Goal: Transaction & Acquisition: Purchase product/service

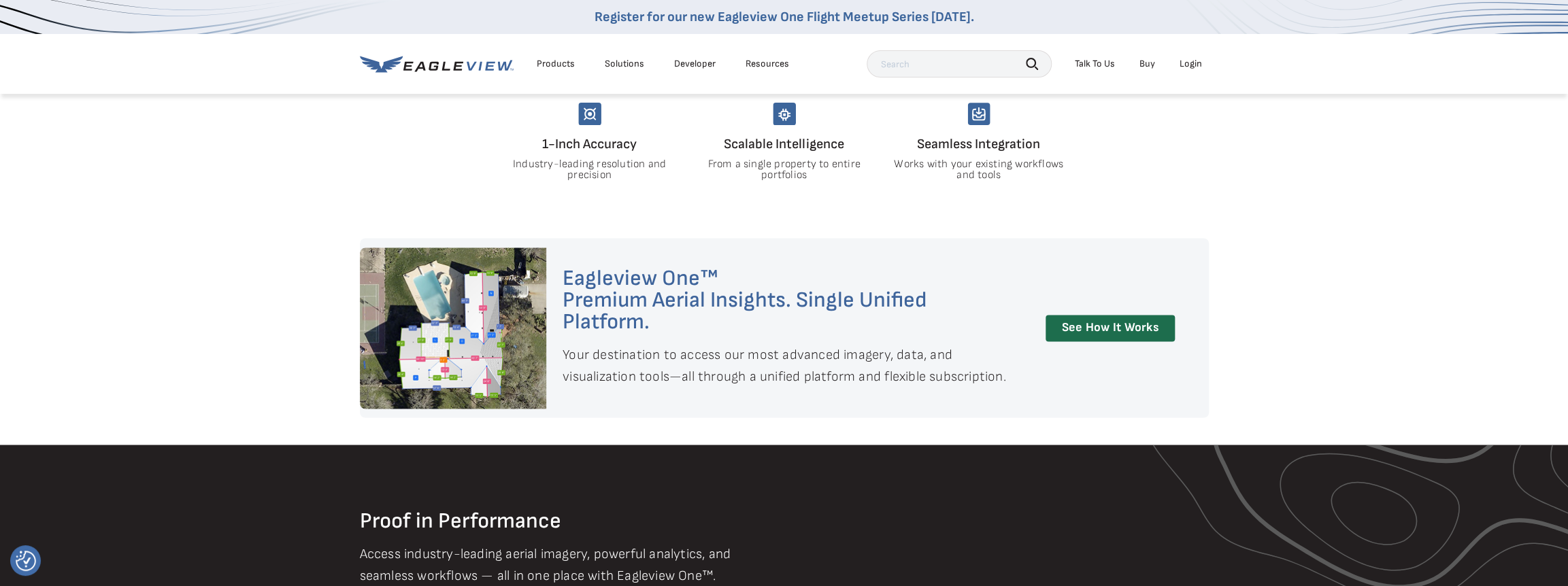
scroll to position [1359, 0]
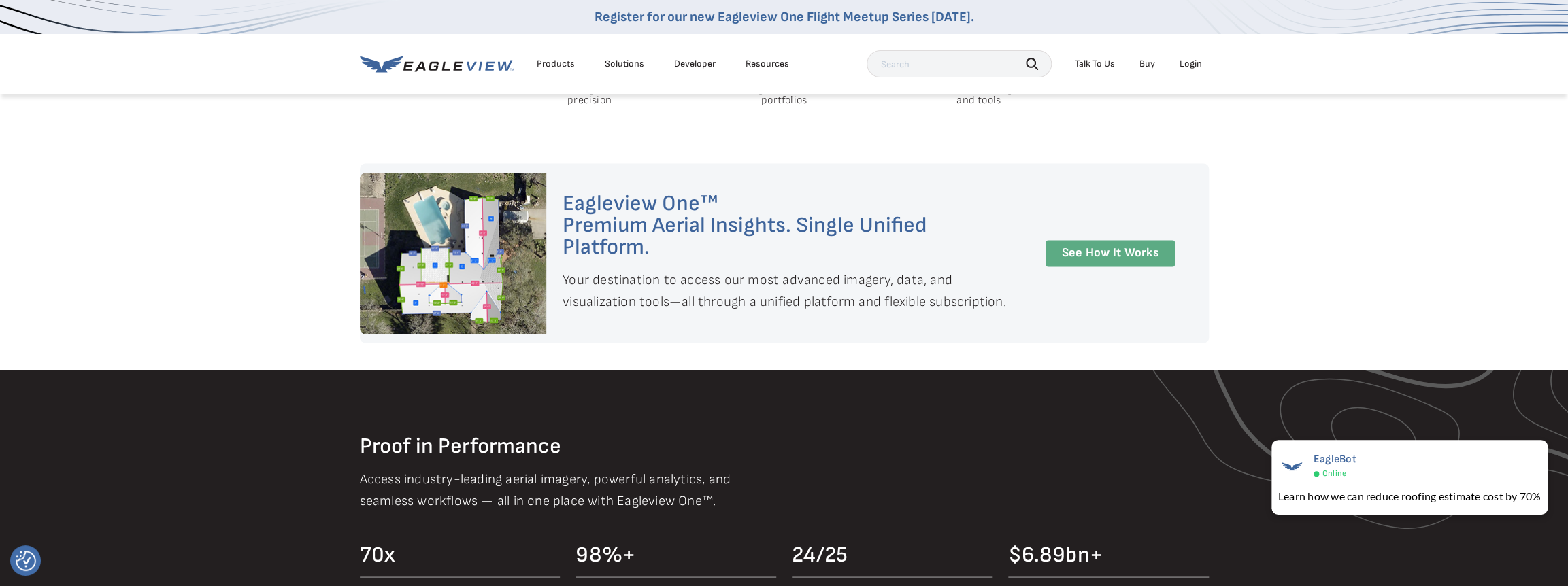
click at [1158, 252] on link "See How It Works" at bounding box center [1110, 253] width 130 height 26
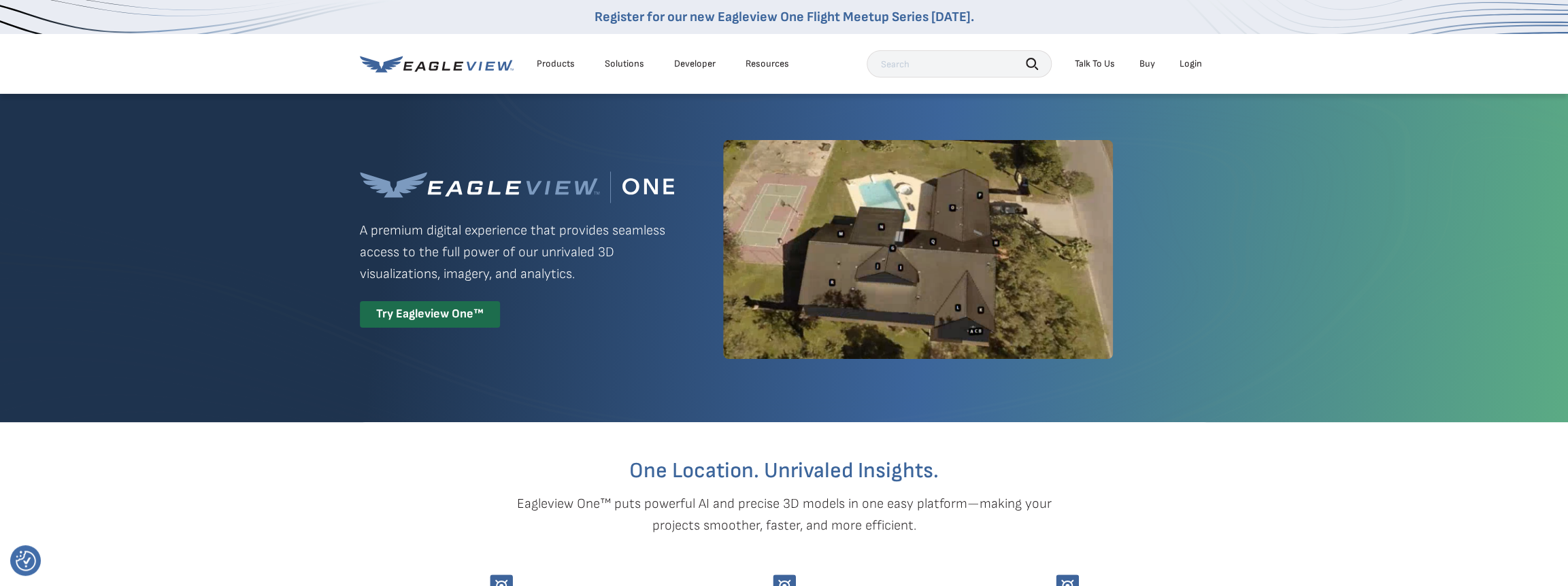
click at [1144, 72] on li "Buy" at bounding box center [1147, 64] width 29 height 20
click at [1145, 66] on link "Buy" at bounding box center [1147, 64] width 15 height 12
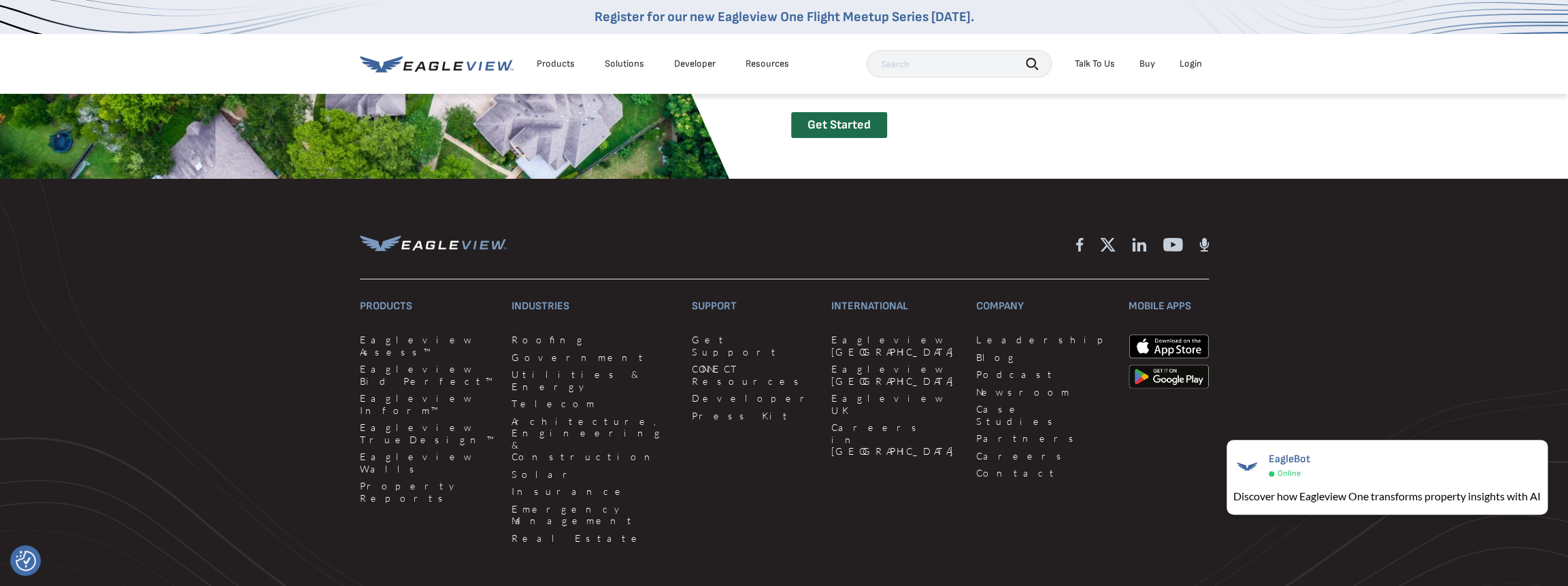
scroll to position [3127, 0]
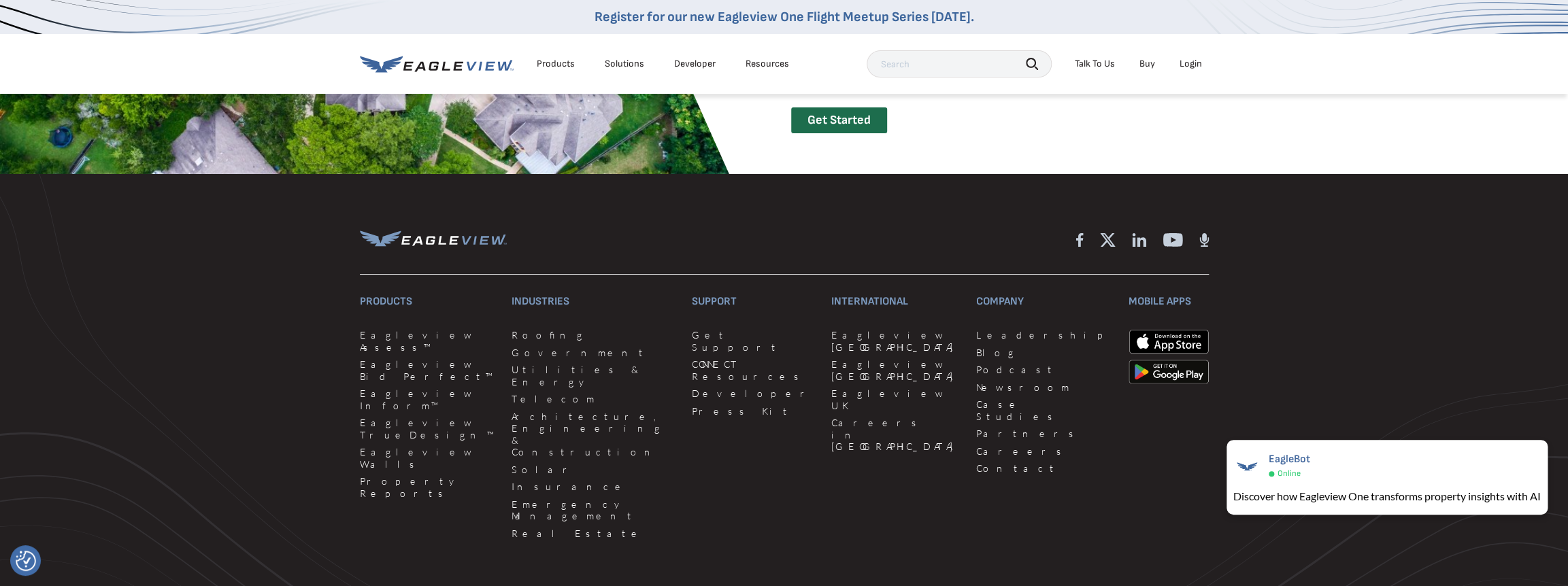
click at [556, 58] on div "Products" at bounding box center [556, 64] width 38 height 12
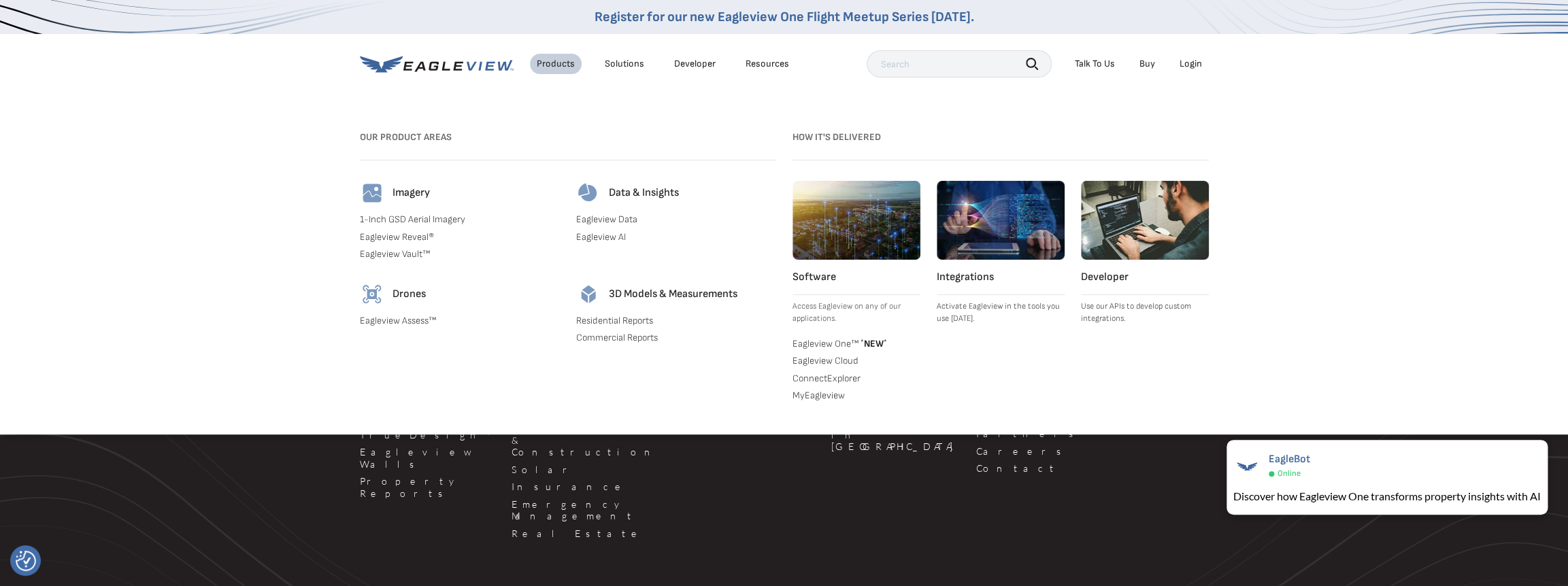
click at [617, 318] on link "Residential Reports" at bounding box center [676, 321] width 200 height 12
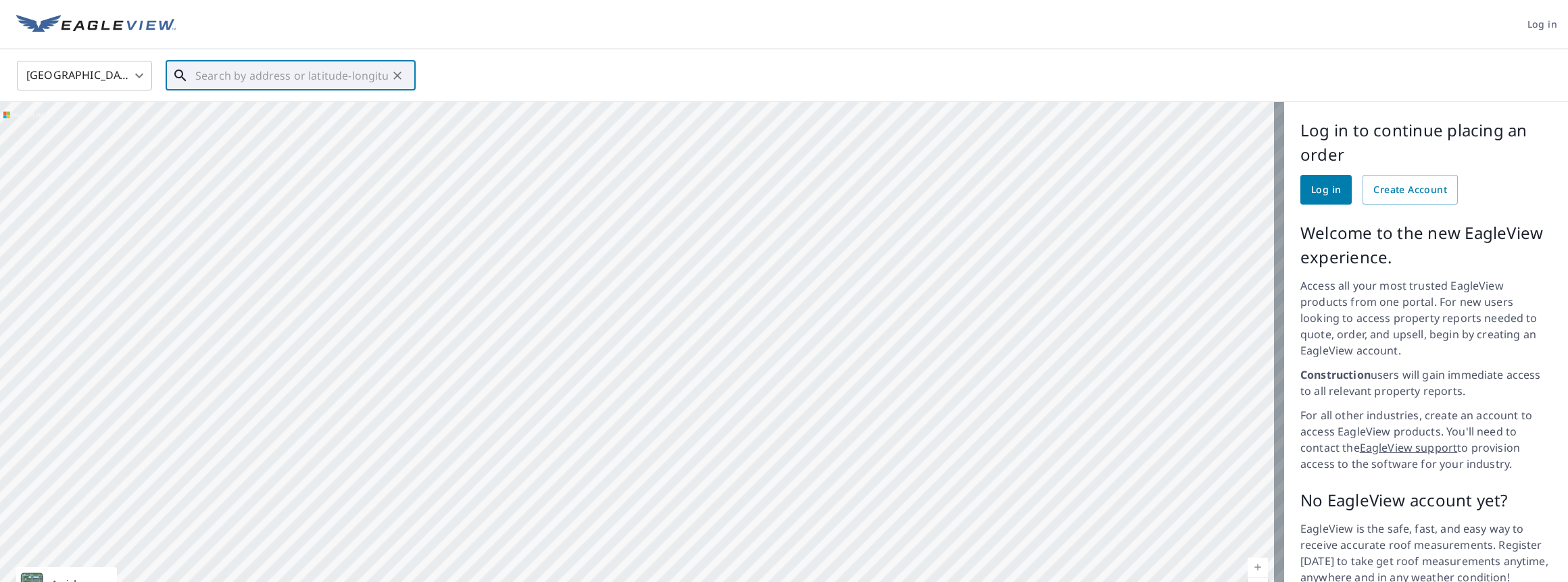
click at [237, 71] on input "text" at bounding box center [291, 75] width 192 height 38
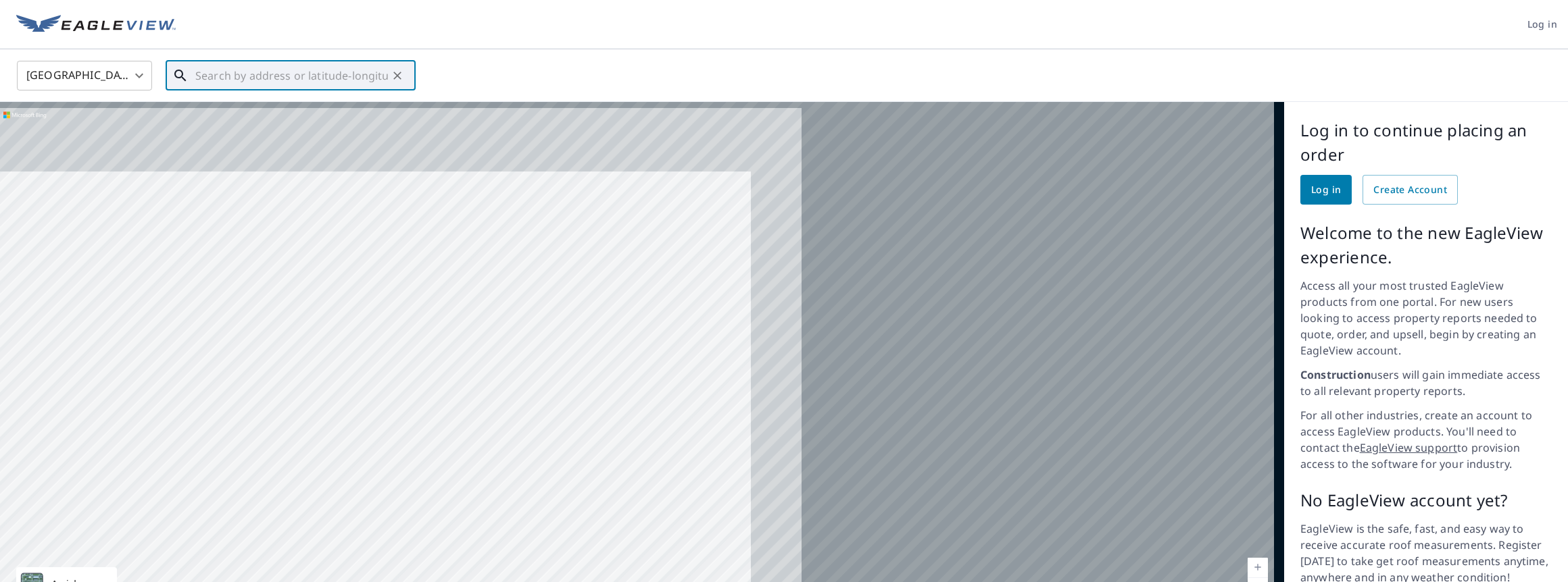
drag, startPoint x: 1003, startPoint y: 302, endPoint x: 384, endPoint y: 392, distance: 625.5
click at [384, 392] on div at bounding box center [641, 363] width 1284 height 523
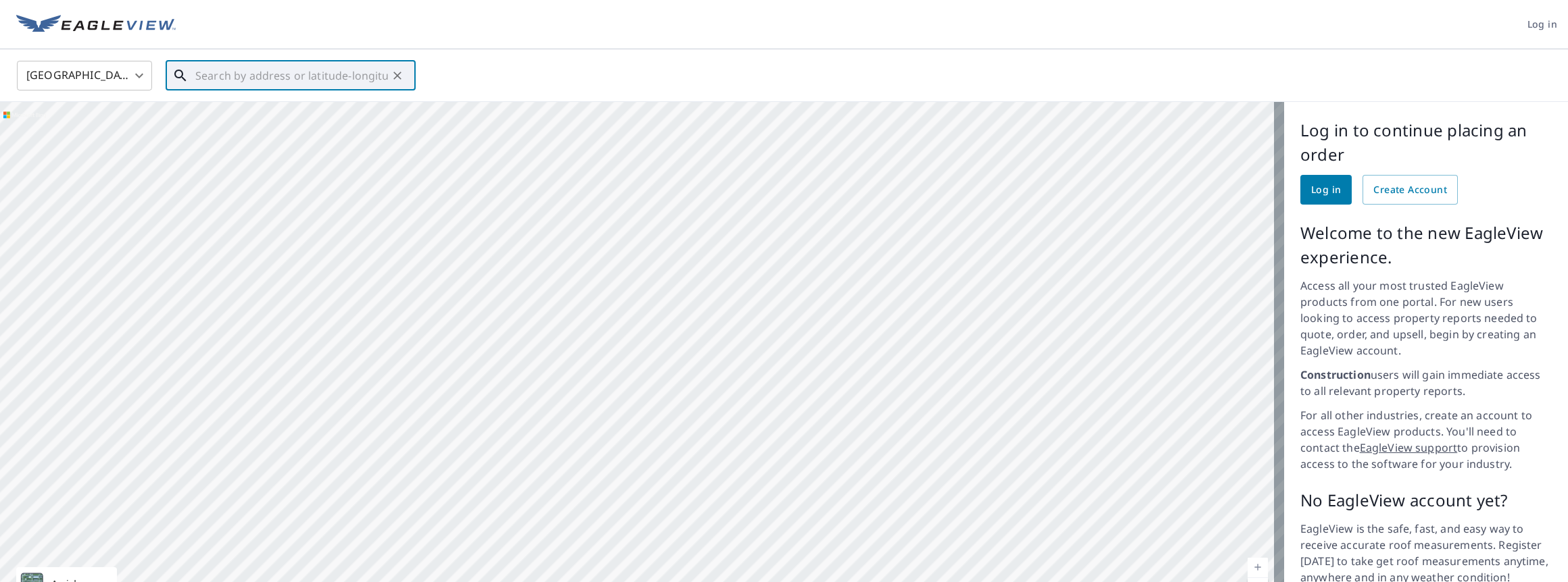
drag, startPoint x: 1071, startPoint y: 339, endPoint x: 359, endPoint y: 342, distance: 712.0
click at [359, 342] on div at bounding box center [641, 363] width 1284 height 523
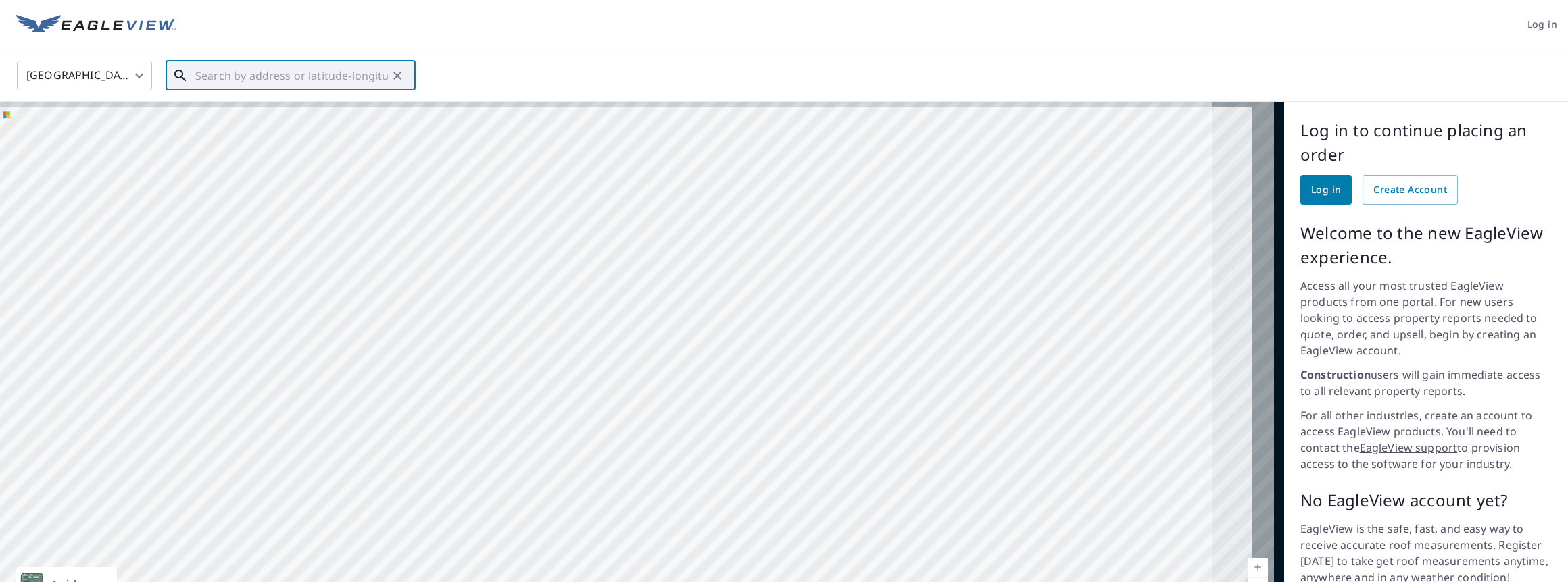
drag, startPoint x: 1068, startPoint y: 322, endPoint x: 762, endPoint y: 382, distance: 311.8
click at [762, 382] on div at bounding box center [641, 363] width 1284 height 523
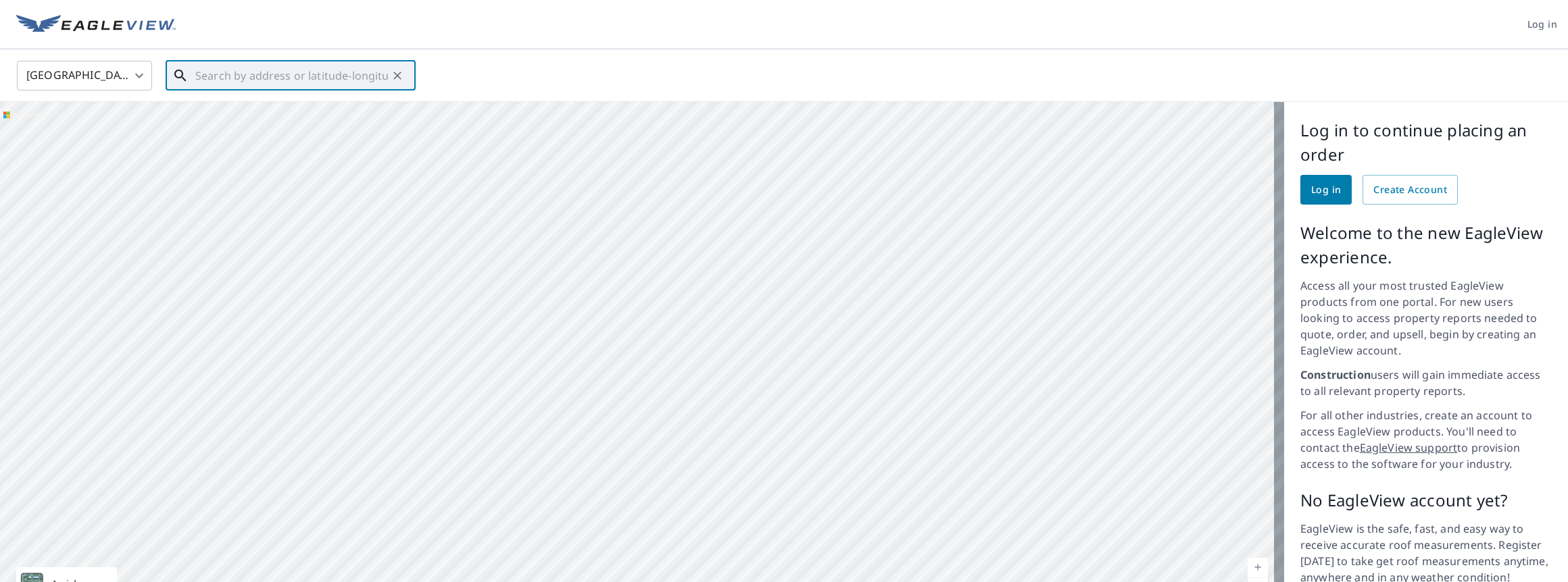
drag, startPoint x: 1126, startPoint y: 384, endPoint x: 952, endPoint y: 372, distance: 174.4
click at [952, 372] on div at bounding box center [641, 363] width 1284 height 523
click at [818, 343] on div at bounding box center [641, 363] width 1284 height 523
drag, startPoint x: 873, startPoint y: 206, endPoint x: 861, endPoint y: 402, distance: 196.4
click at [861, 402] on div at bounding box center [641, 363] width 1284 height 523
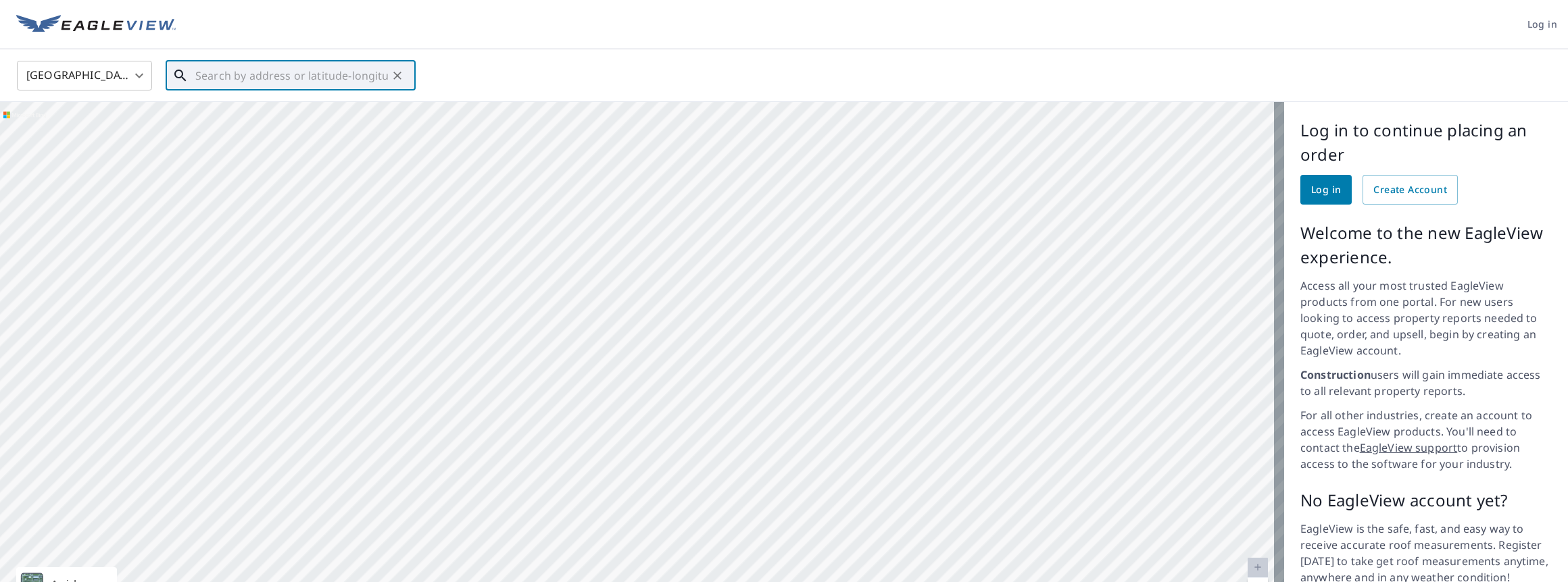
drag, startPoint x: 1008, startPoint y: 380, endPoint x: 725, endPoint y: 317, distance: 289.9
click at [725, 317] on div at bounding box center [641, 363] width 1284 height 523
drag, startPoint x: 812, startPoint y: 355, endPoint x: 827, endPoint y: 140, distance: 215.5
click at [827, 140] on div at bounding box center [641, 363] width 1284 height 523
drag, startPoint x: 911, startPoint y: 489, endPoint x: 769, endPoint y: 344, distance: 203.0
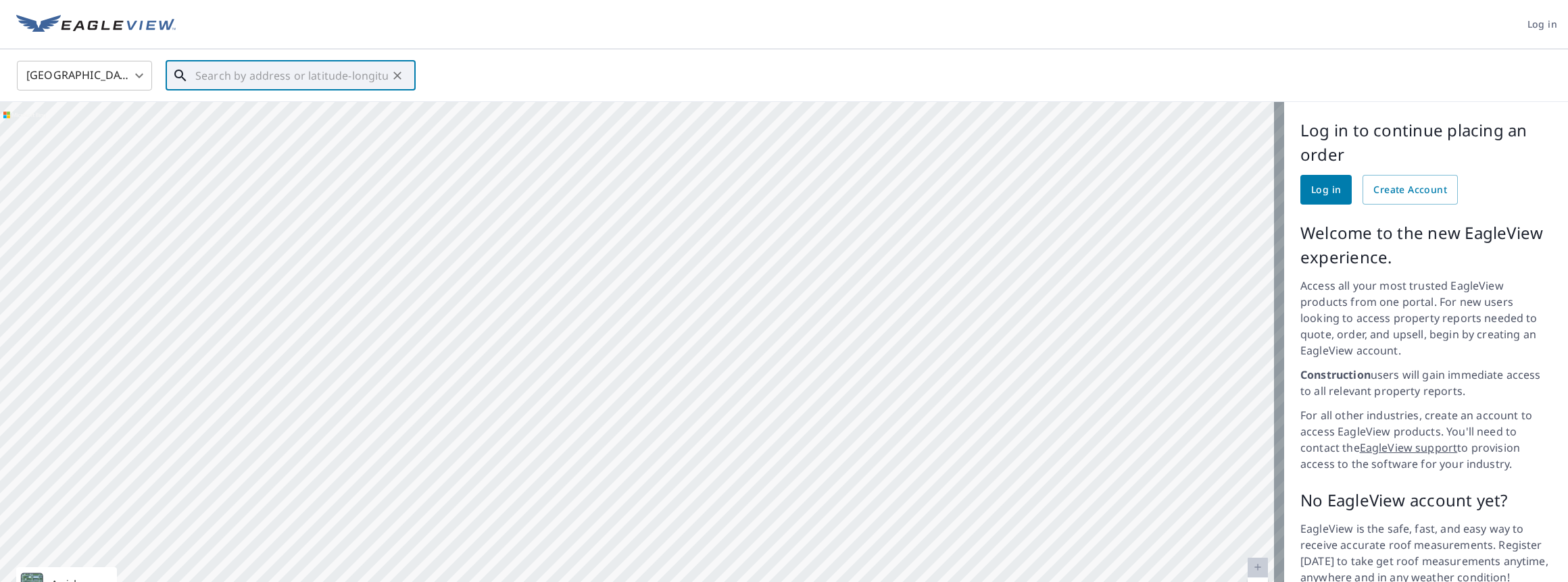
click at [769, 344] on div at bounding box center [641, 363] width 1284 height 523
drag, startPoint x: 837, startPoint y: 275, endPoint x: 792, endPoint y: 275, distance: 45.0
click at [792, 275] on div at bounding box center [641, 363] width 1284 height 523
click at [801, 278] on div at bounding box center [641, 363] width 1284 height 523
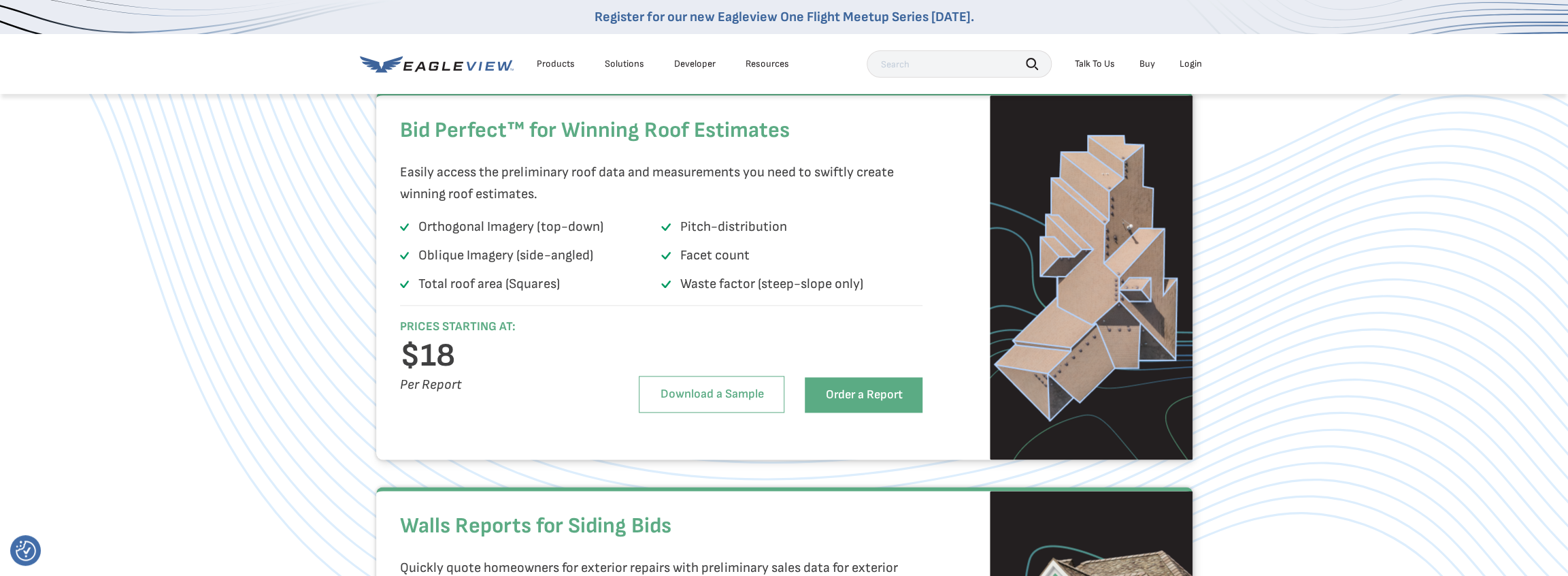
scroll to position [885, 0]
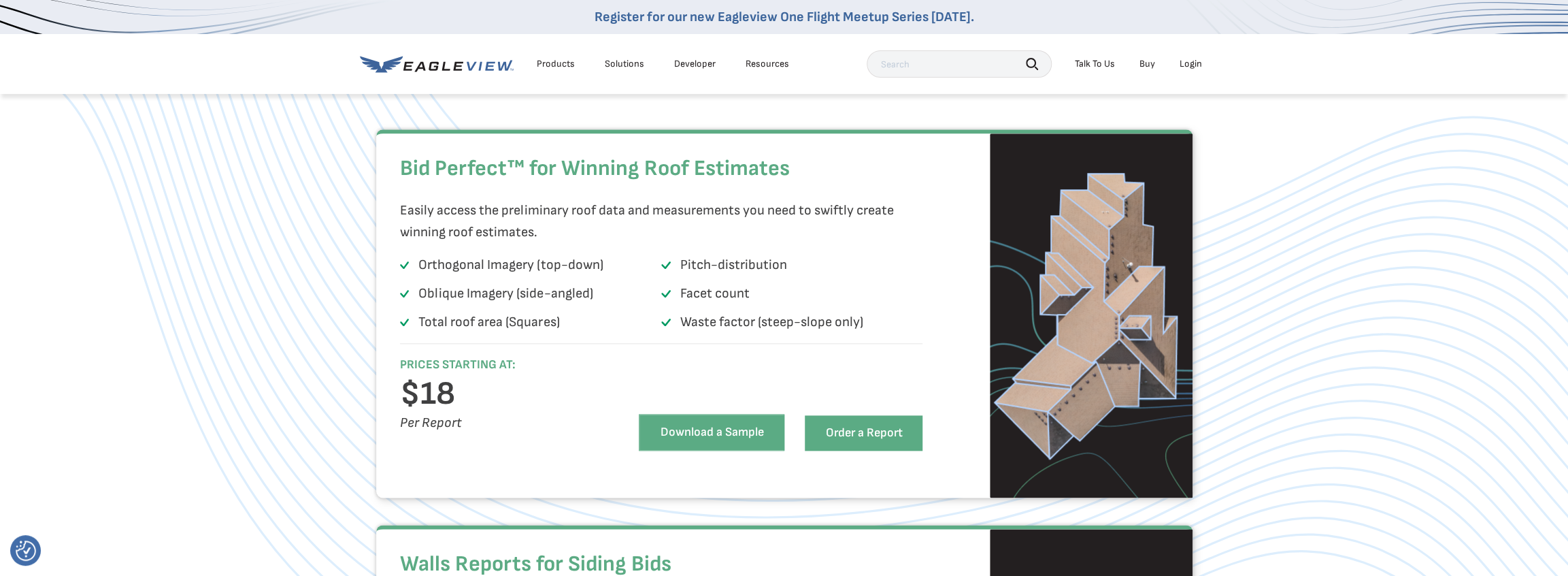
click at [733, 451] on link "Download a Sample" at bounding box center [711, 432] width 146 height 37
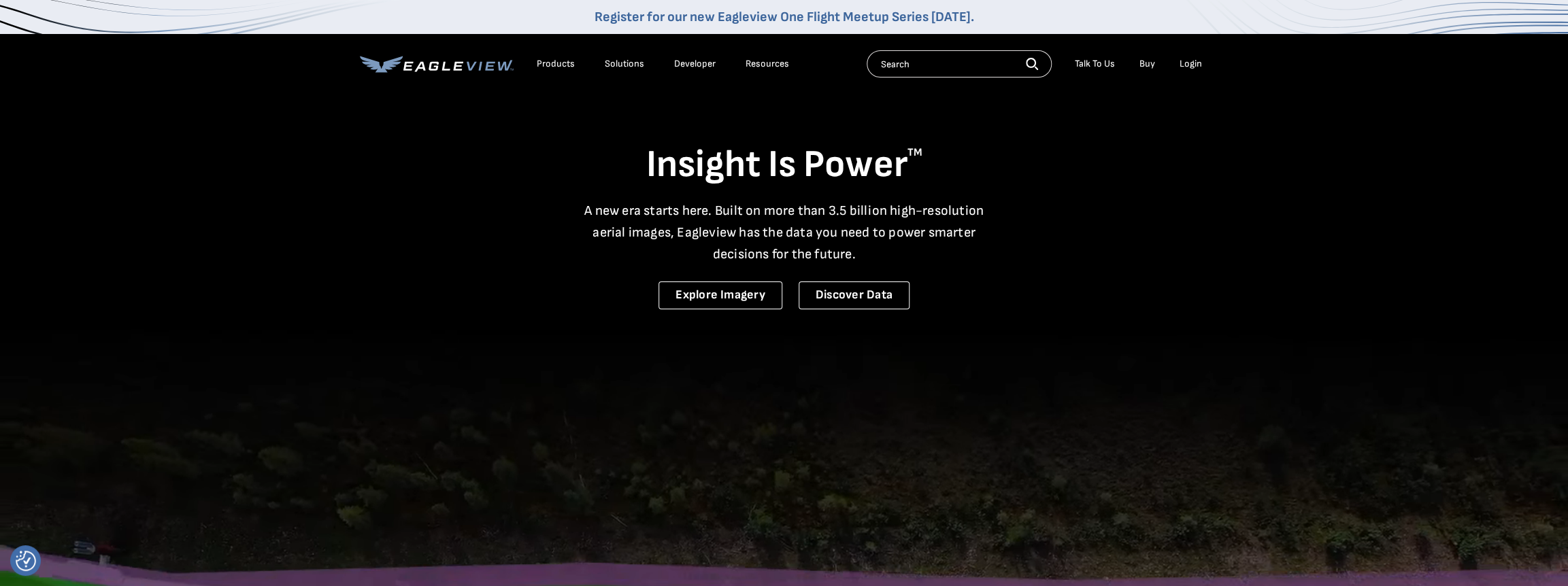
click at [549, 63] on div "Products" at bounding box center [556, 64] width 38 height 12
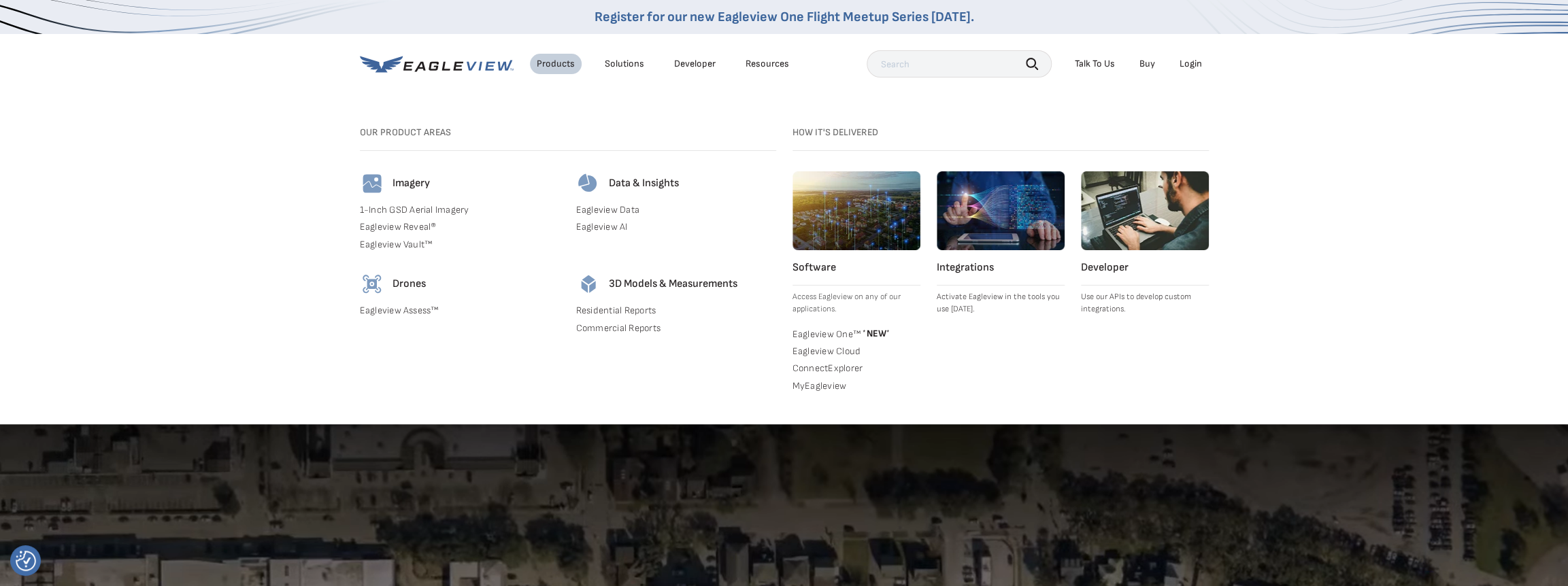
click at [645, 305] on link "Residential Reports" at bounding box center [676, 311] width 200 height 12
